Goal: Task Accomplishment & Management: Complete application form

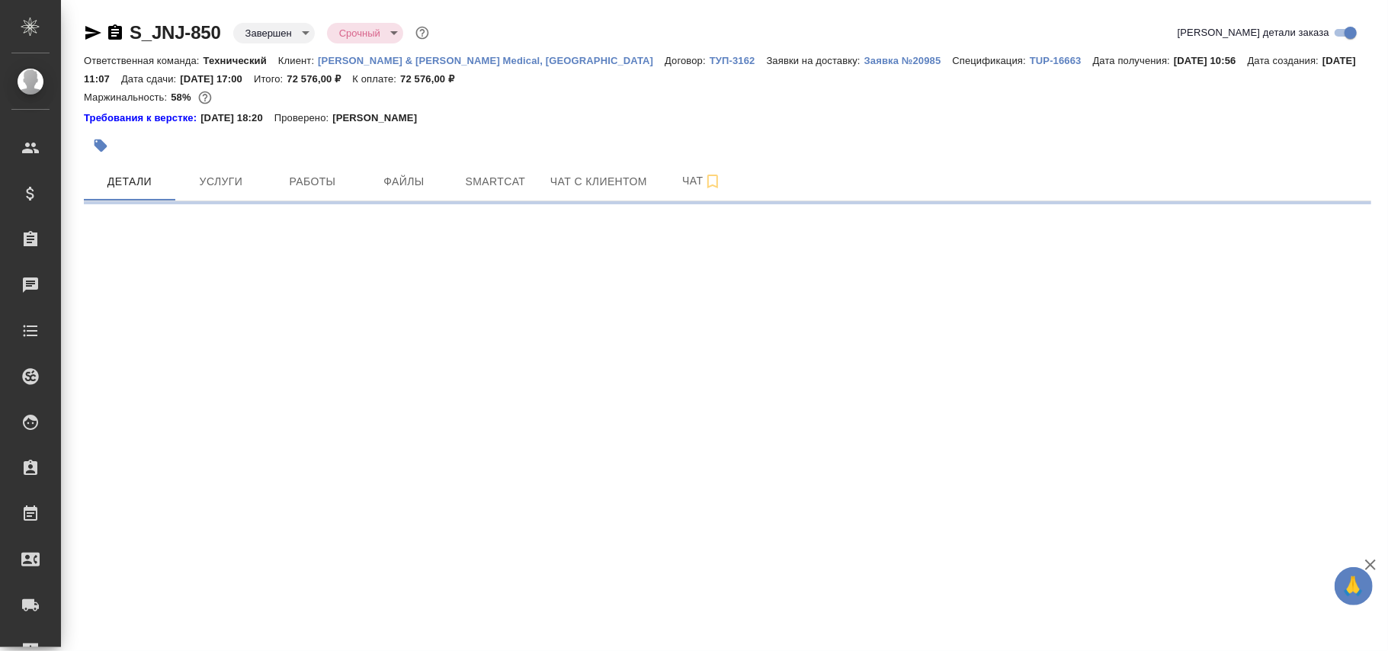
select select "RU"
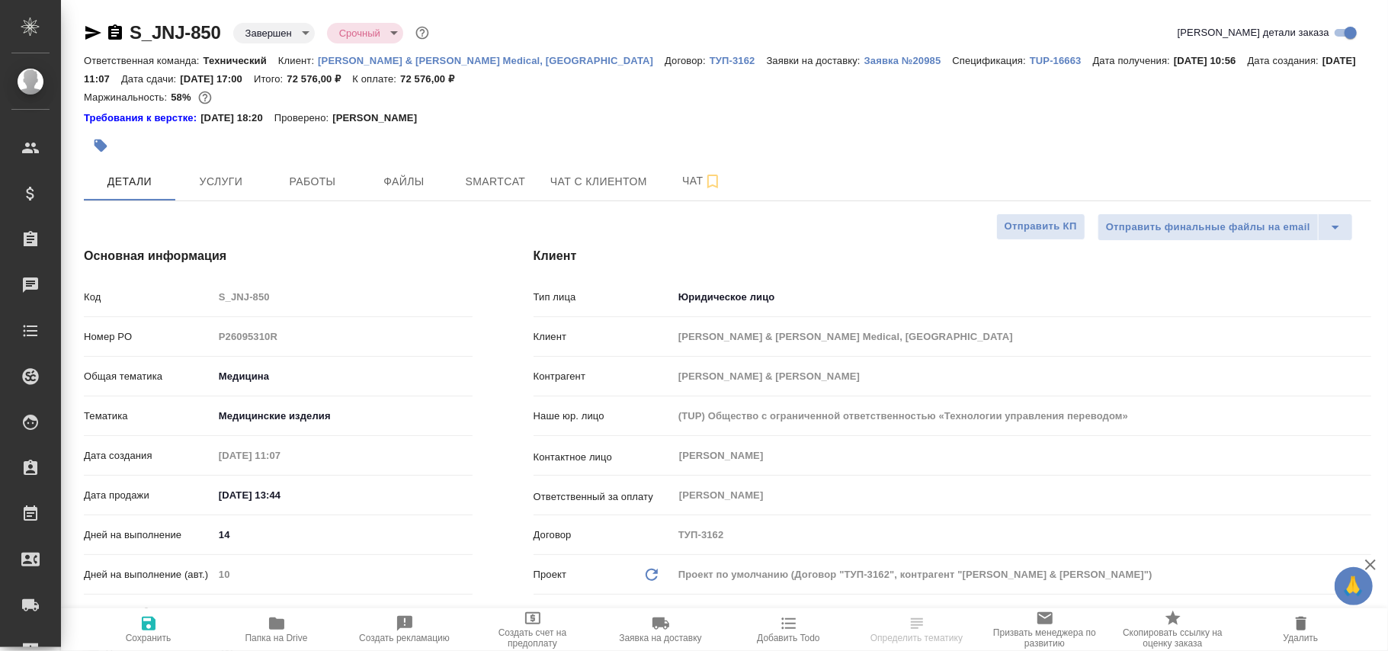
type textarea "x"
click at [278, 37] on body "🙏 .cls-1 fill:#fff; AWATERA [PERSON_NAME]fokina Клиенты Спецификации Заказы Чат…" at bounding box center [694, 325] width 1388 height 651
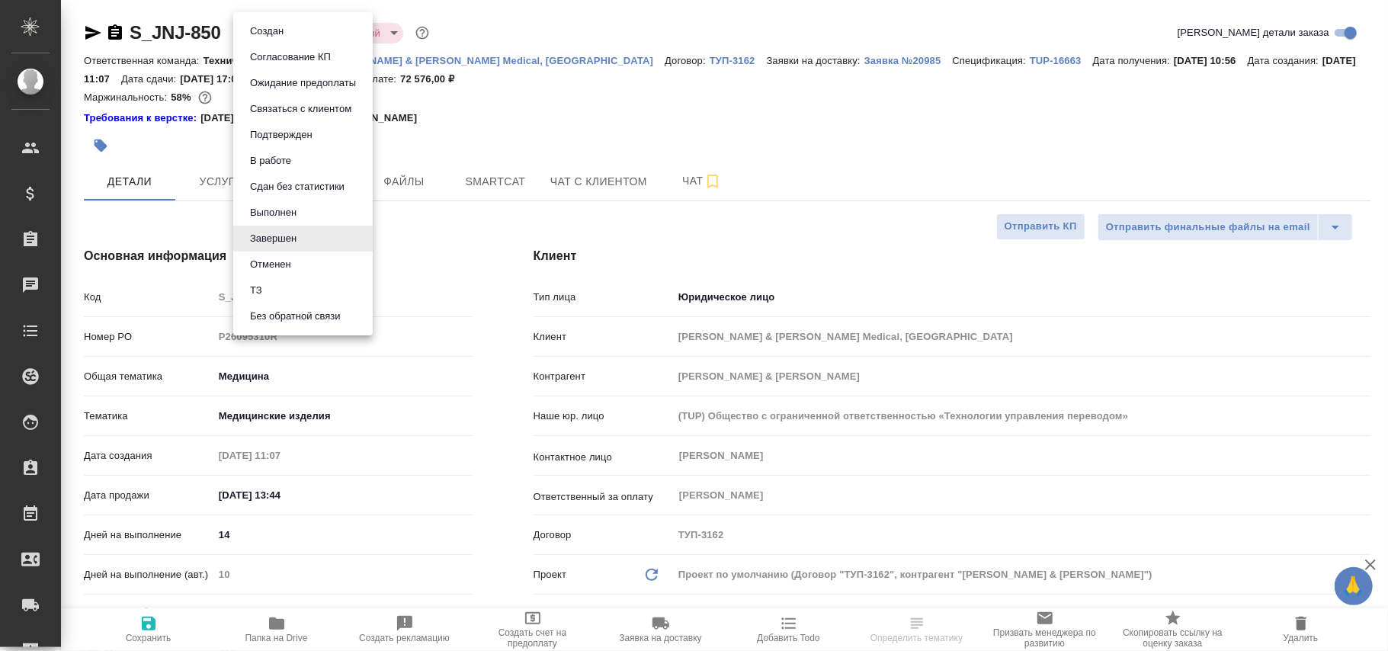
type input "[PERSON_NAME]"
click at [279, 209] on button "Выполнен" at bounding box center [273, 212] width 56 height 17
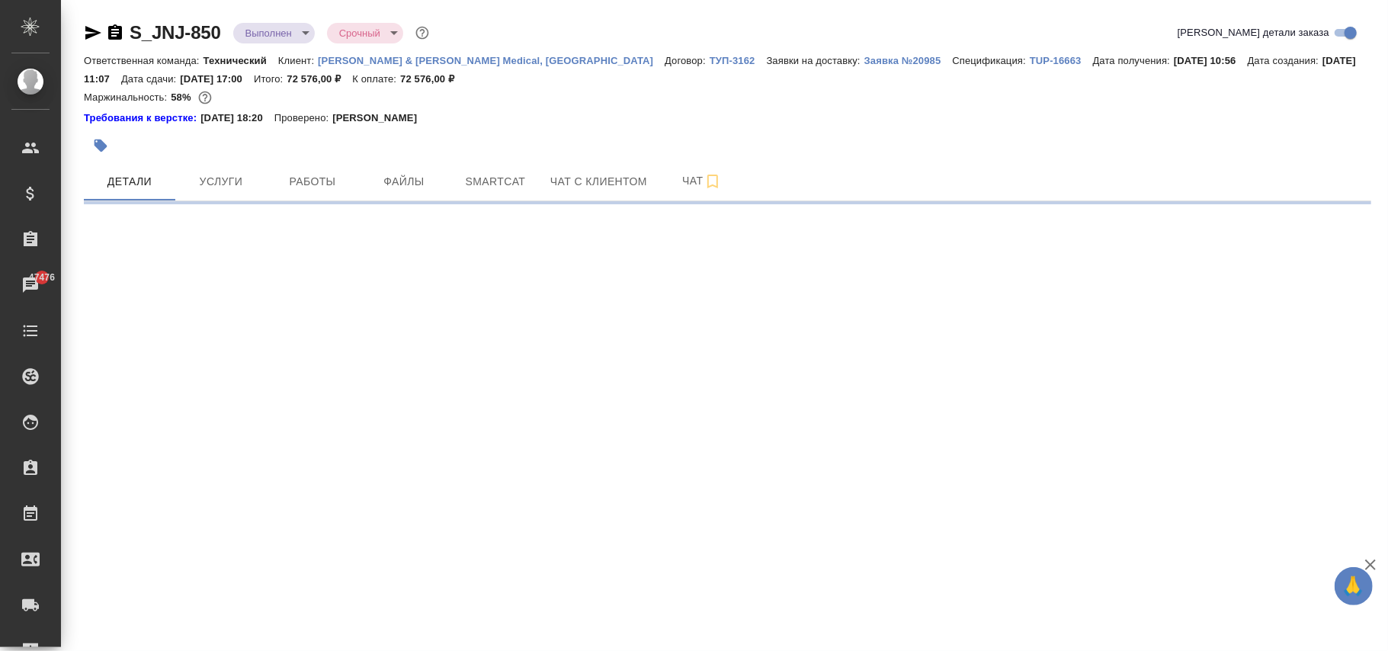
select select "RU"
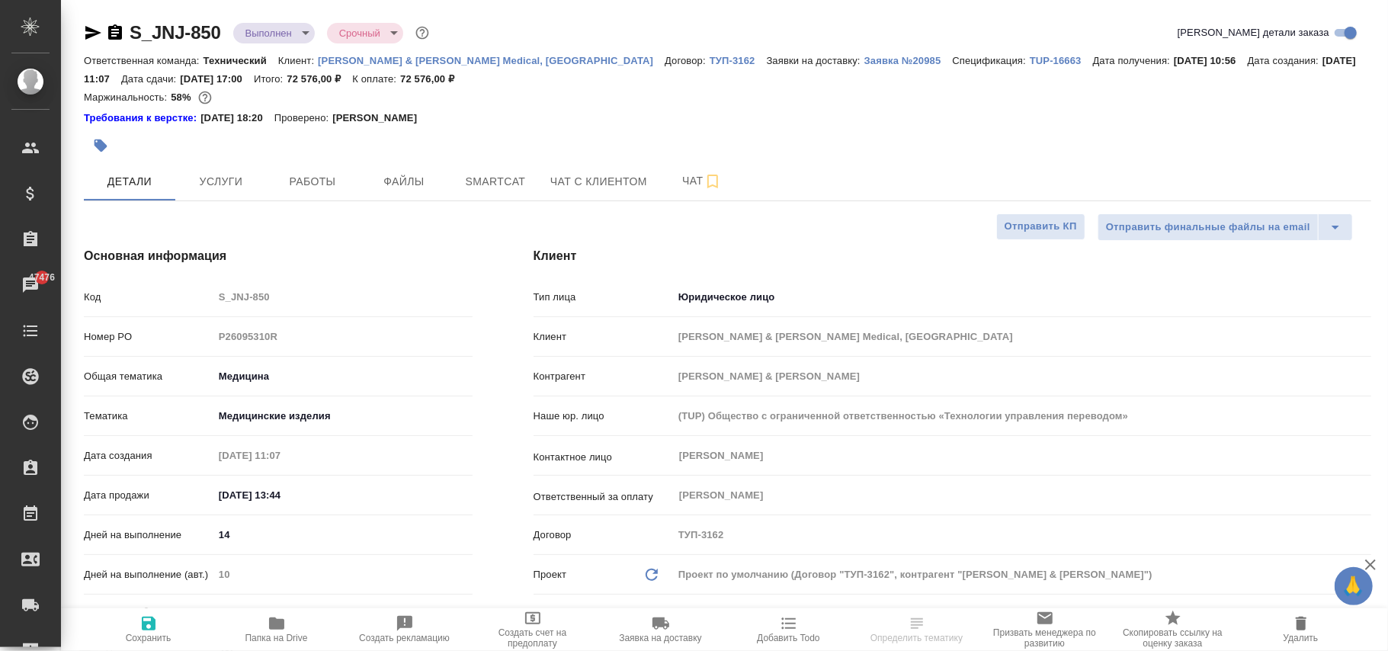
type textarea "x"
drag, startPoint x: 142, startPoint y: 642, endPoint x: 177, endPoint y: 5, distance: 638.0
click at [142, 640] on span "Сохранить" at bounding box center [149, 637] width 46 height 11
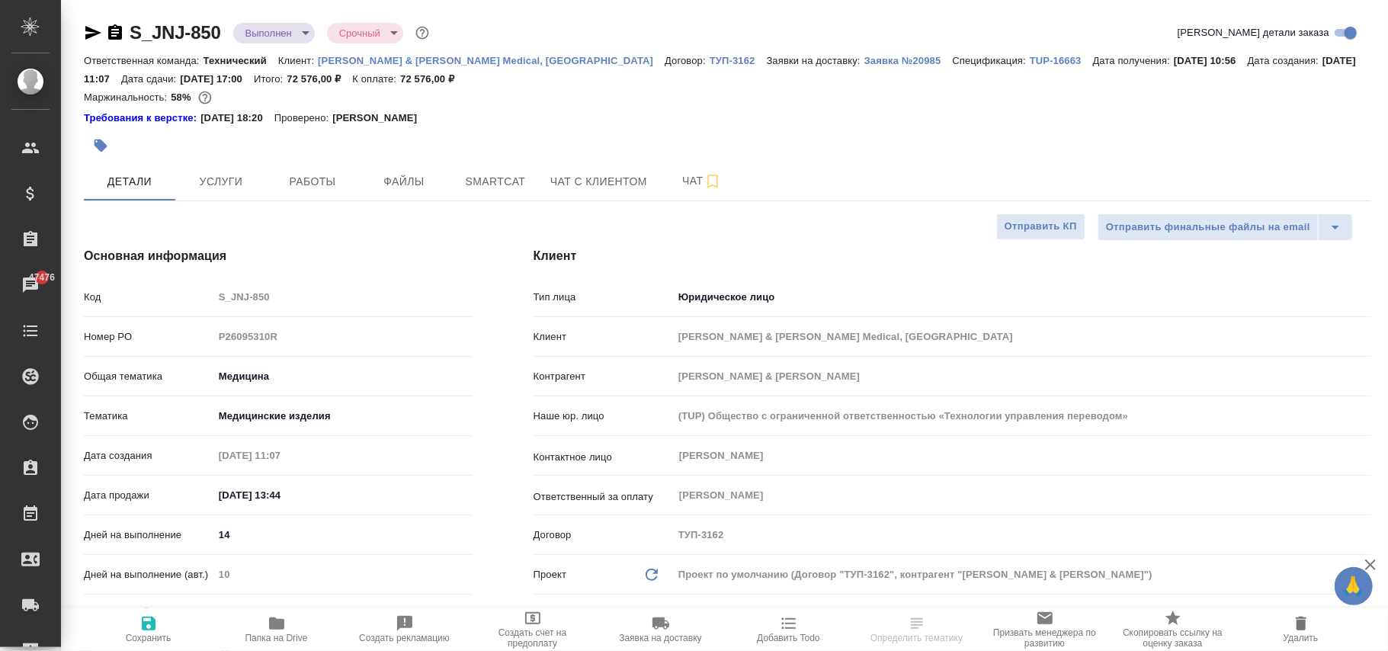
type textarea "x"
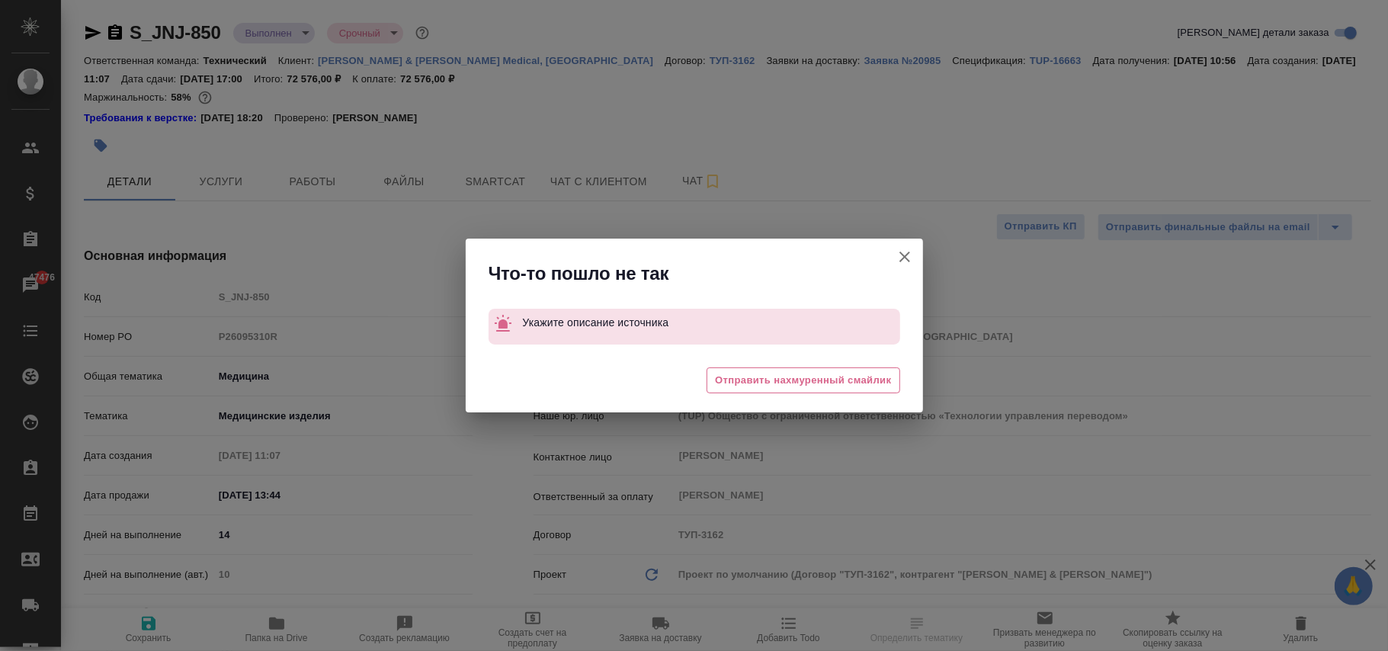
type textarea "x"
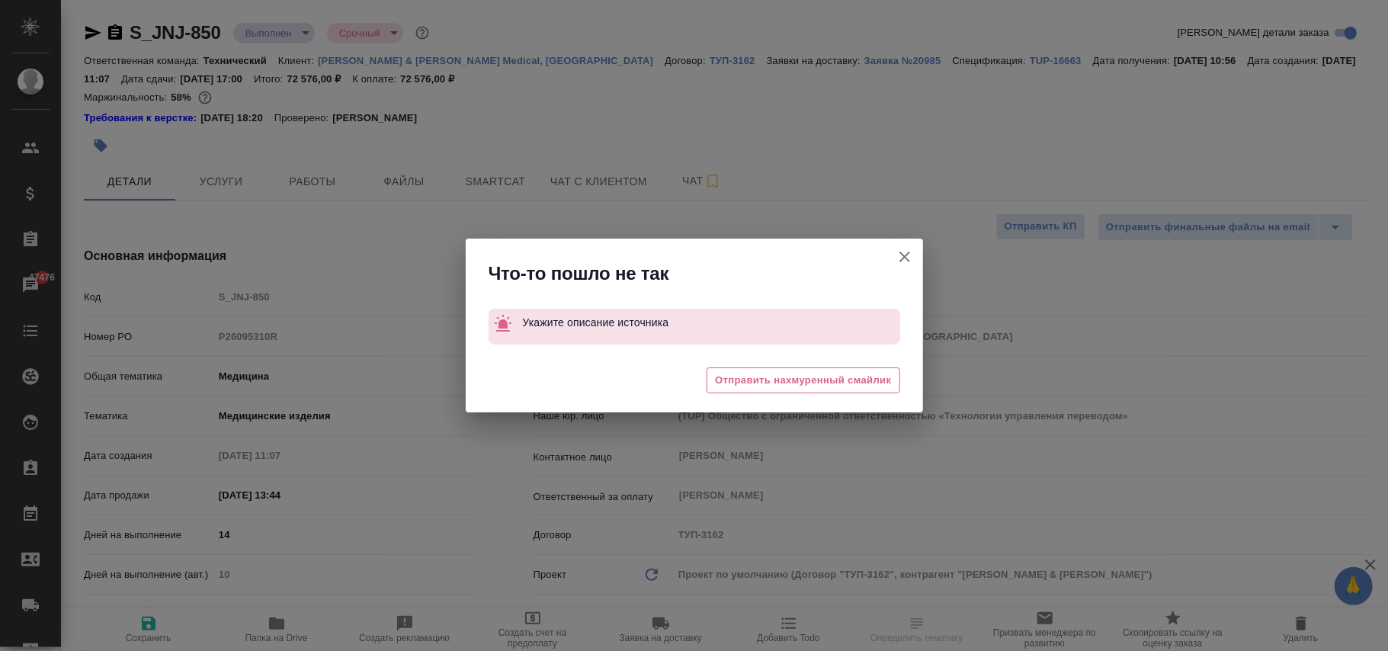
type textarea "x"
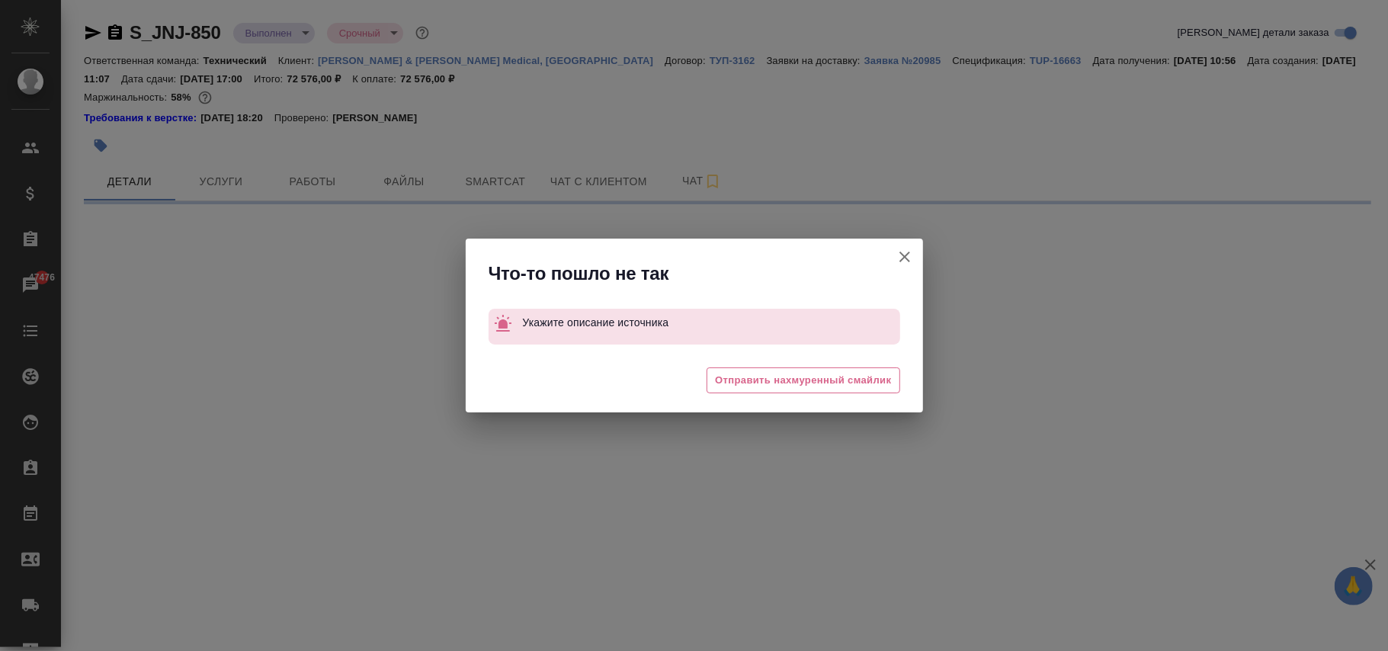
click at [905, 259] on icon "button" at bounding box center [904, 257] width 18 height 18
select select "RU"
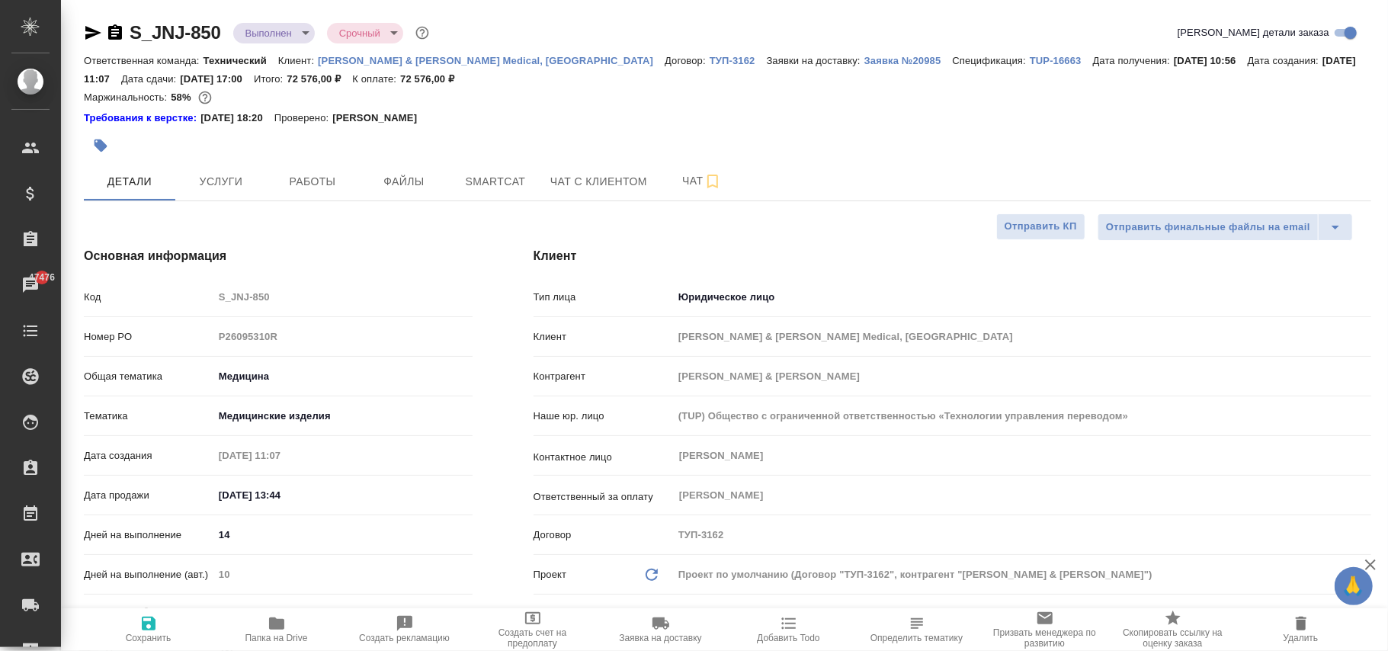
type textarea "x"
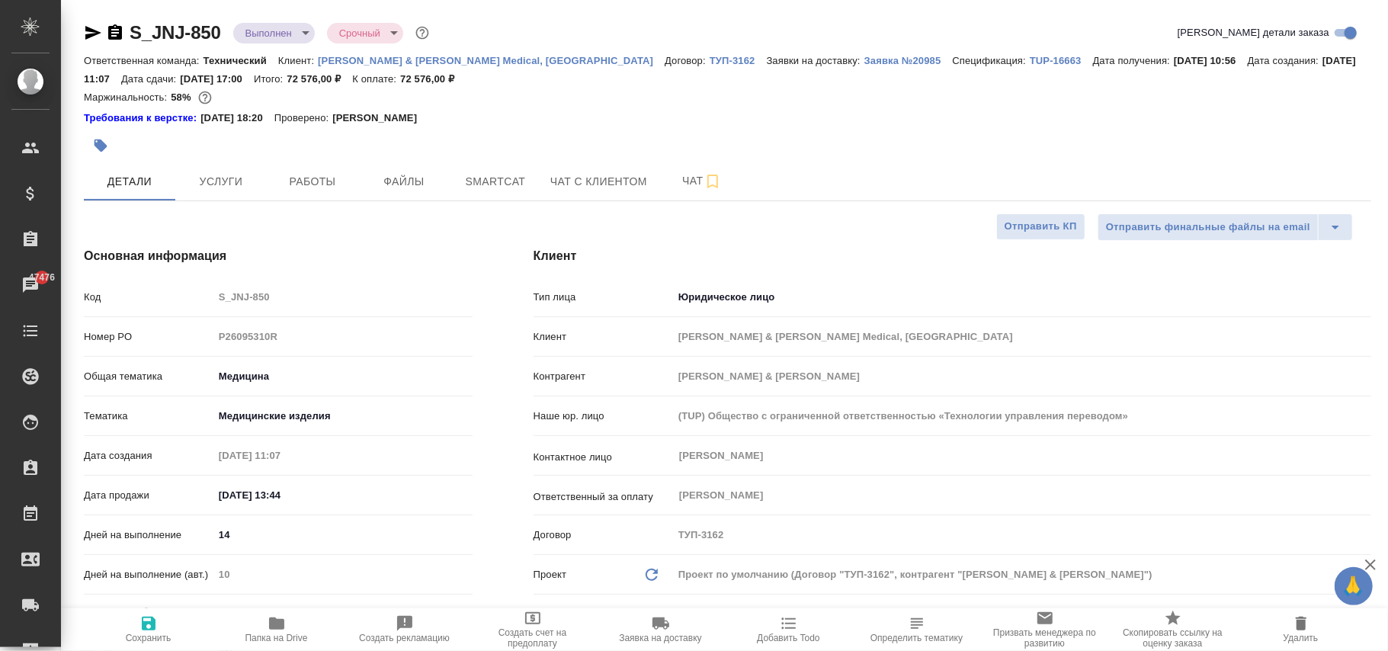
type textarea "x"
